Goal: Check status: Check status

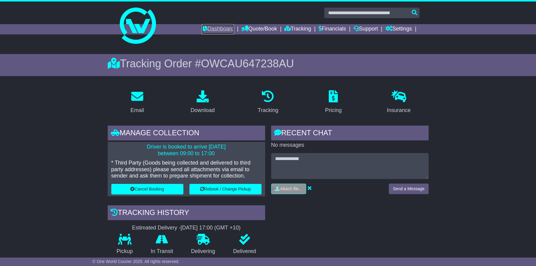
click at [218, 29] on link "Dashboard" at bounding box center [218, 29] width 32 height 10
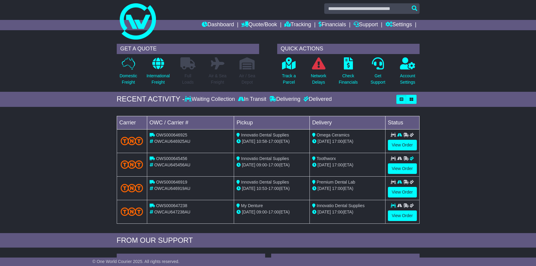
scroll to position [5, 0]
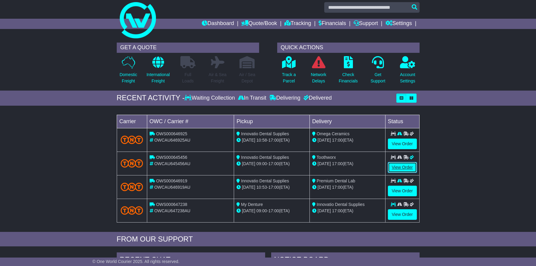
click at [404, 168] on link "View Order" at bounding box center [402, 167] width 29 height 11
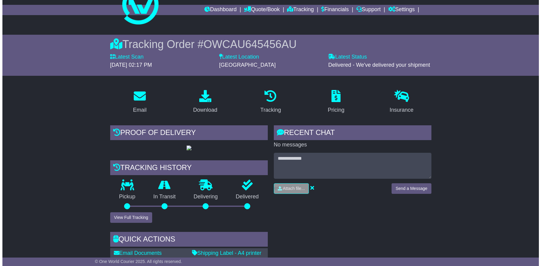
scroll to position [30, 0]
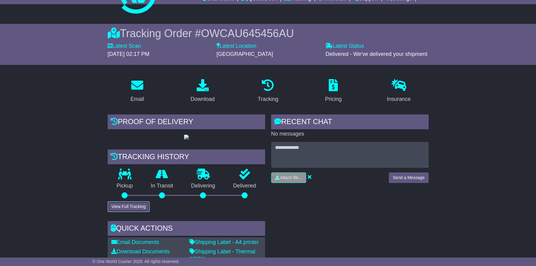
click at [125, 212] on button "View Full Tracking" at bounding box center [129, 206] width 42 height 11
